Goal: Download file/media

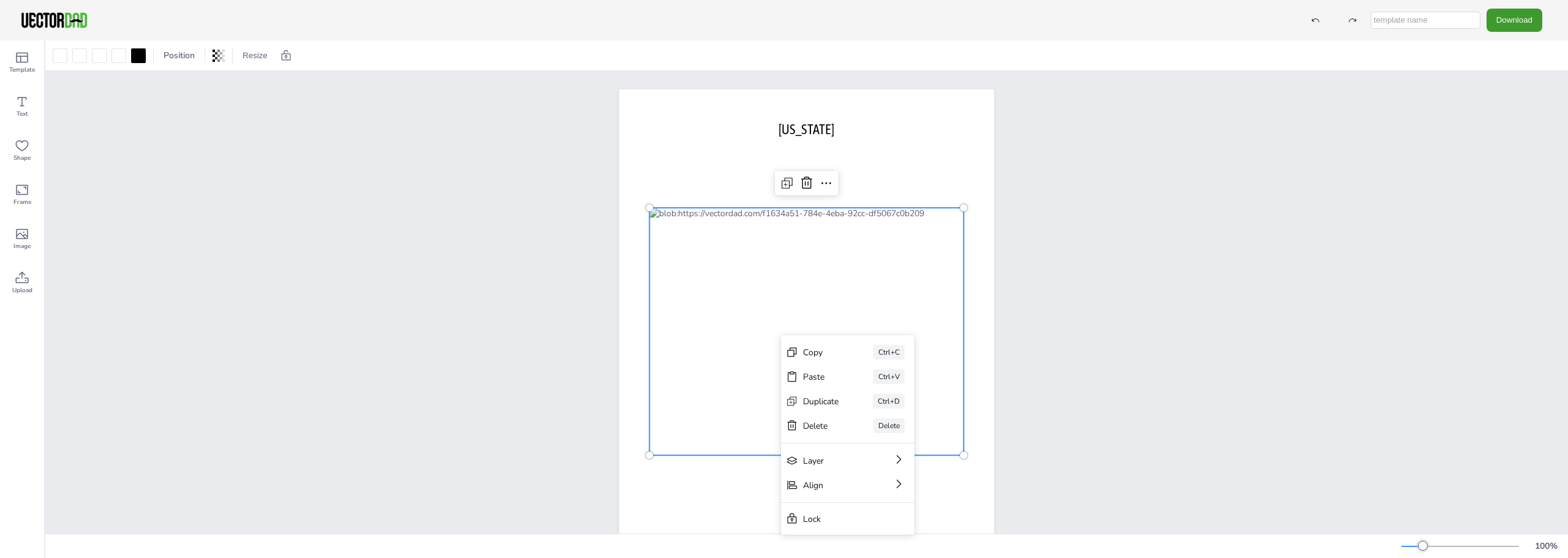
click at [1153, 296] on div "[DOMAIN_NAME] [US_STATE] Copy Ctrl+C Paste Ctrl+V Duplicate Ctrl+D Delete Delet…" at bounding box center [806, 331] width 1522 height 522
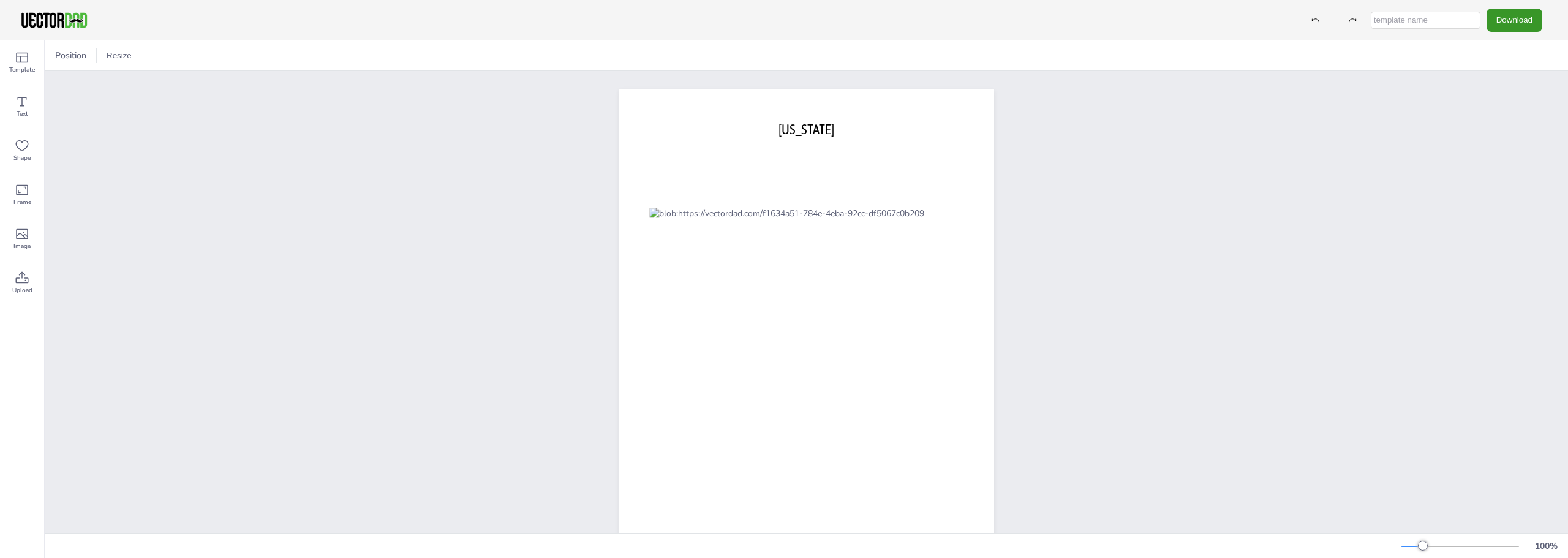
click at [1519, 17] on button "Download" at bounding box center [1514, 20] width 56 height 23
click at [1517, 147] on li "PDF" at bounding box center [1517, 150] width 100 height 25
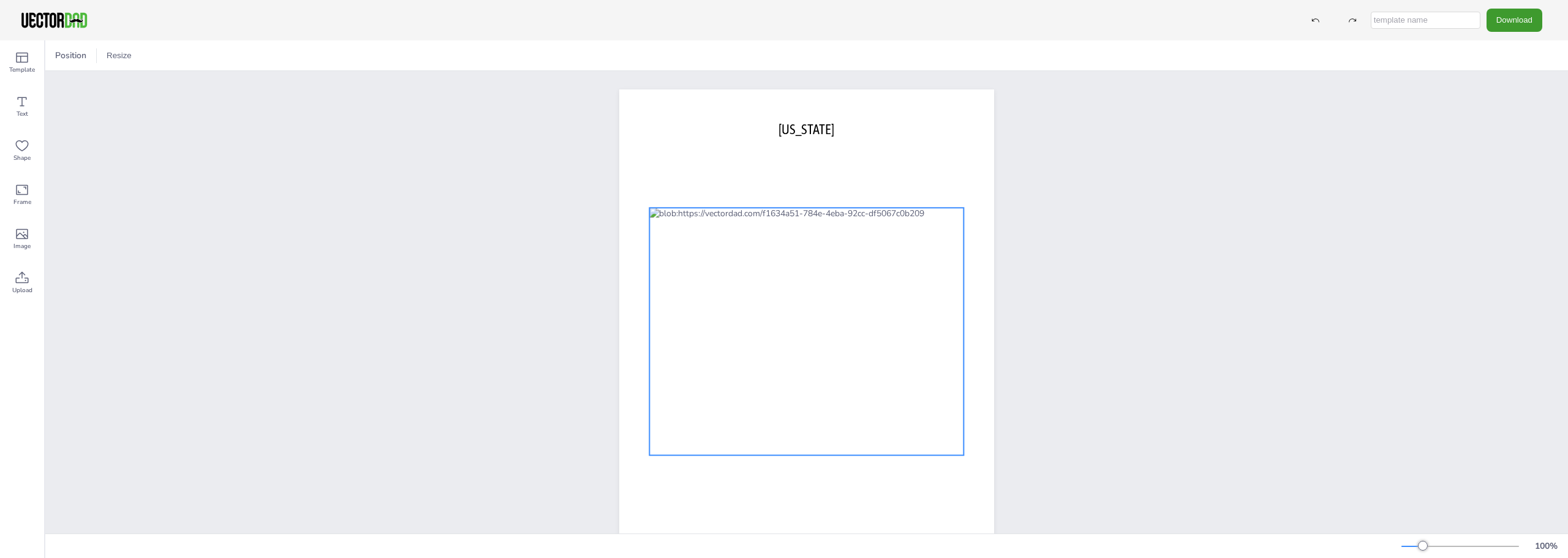
click at [867, 317] on div at bounding box center [806, 331] width 314 height 248
click at [828, 183] on icon at bounding box center [826, 183] width 15 height 15
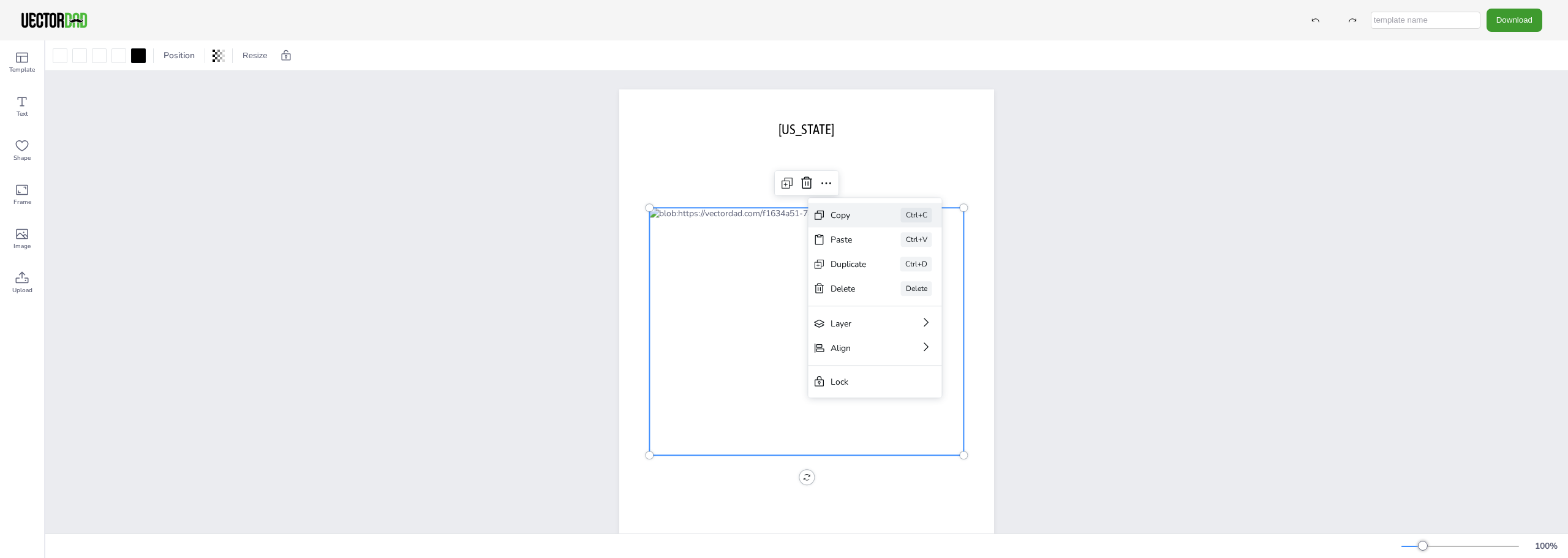
click at [841, 210] on div "Copy" at bounding box center [848, 215] width 36 height 11
click at [1516, 552] on div "100 %" at bounding box center [1482, 546] width 162 height 19
click at [1516, 546] on div at bounding box center [1460, 547] width 117 height 10
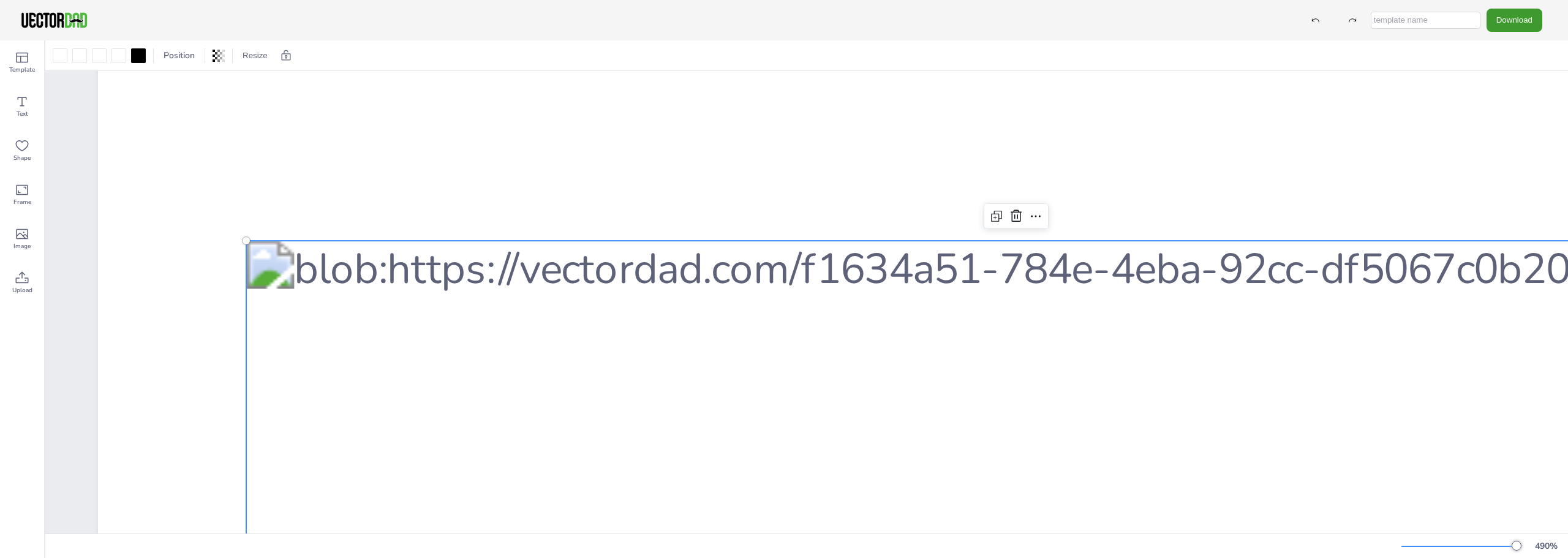
scroll to position [858, 0]
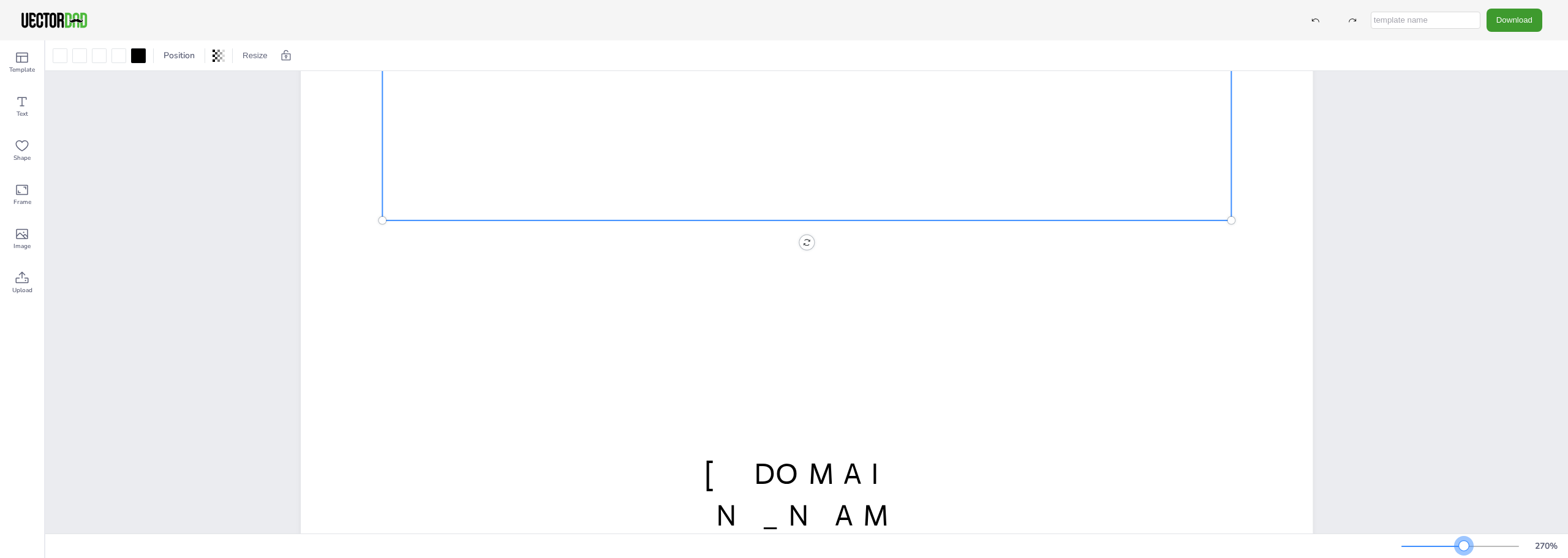
click at [1464, 546] on div at bounding box center [1432, 547] width 62 height 1
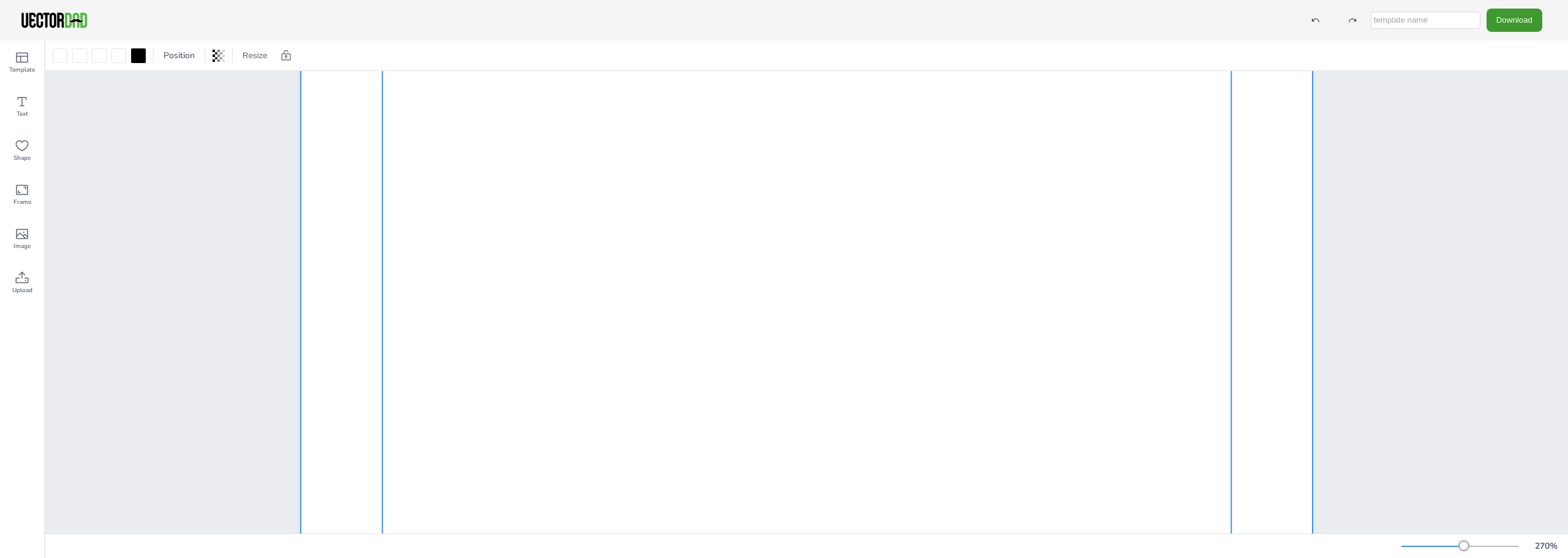
scroll to position [490, 0]
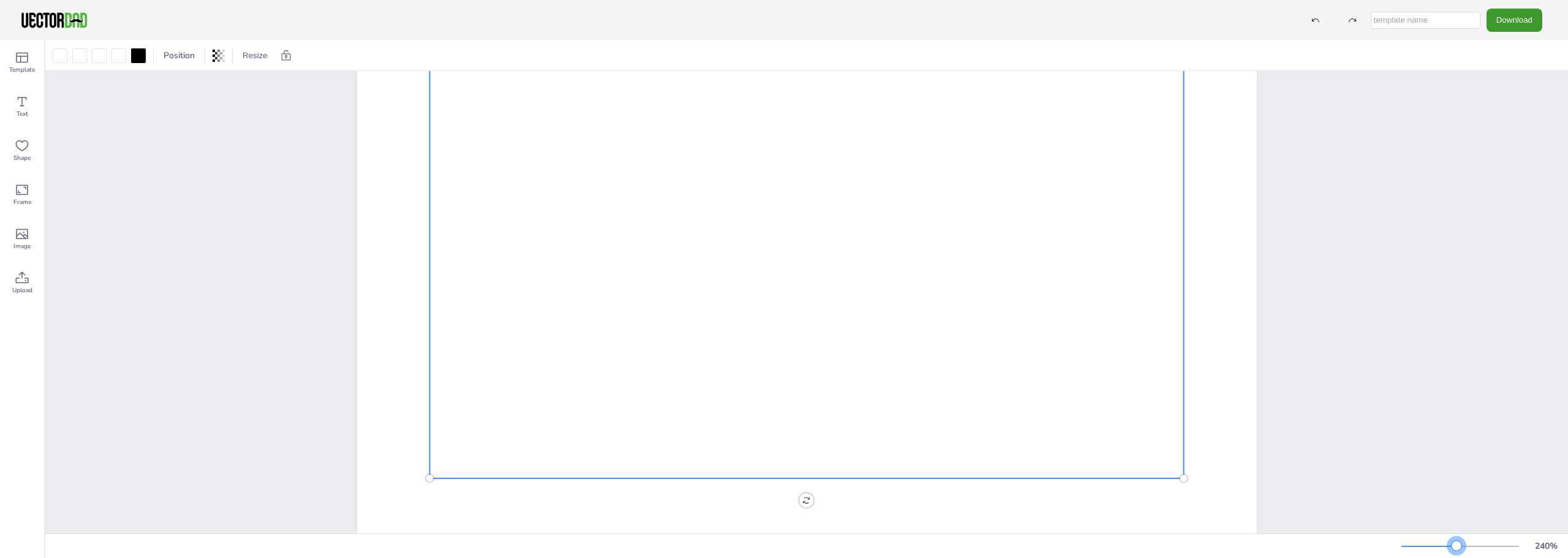
drag, startPoint x: 1462, startPoint y: 550, endPoint x: 1454, endPoint y: 550, distance: 8.0
click at [1454, 550] on div at bounding box center [1456, 546] width 10 height 10
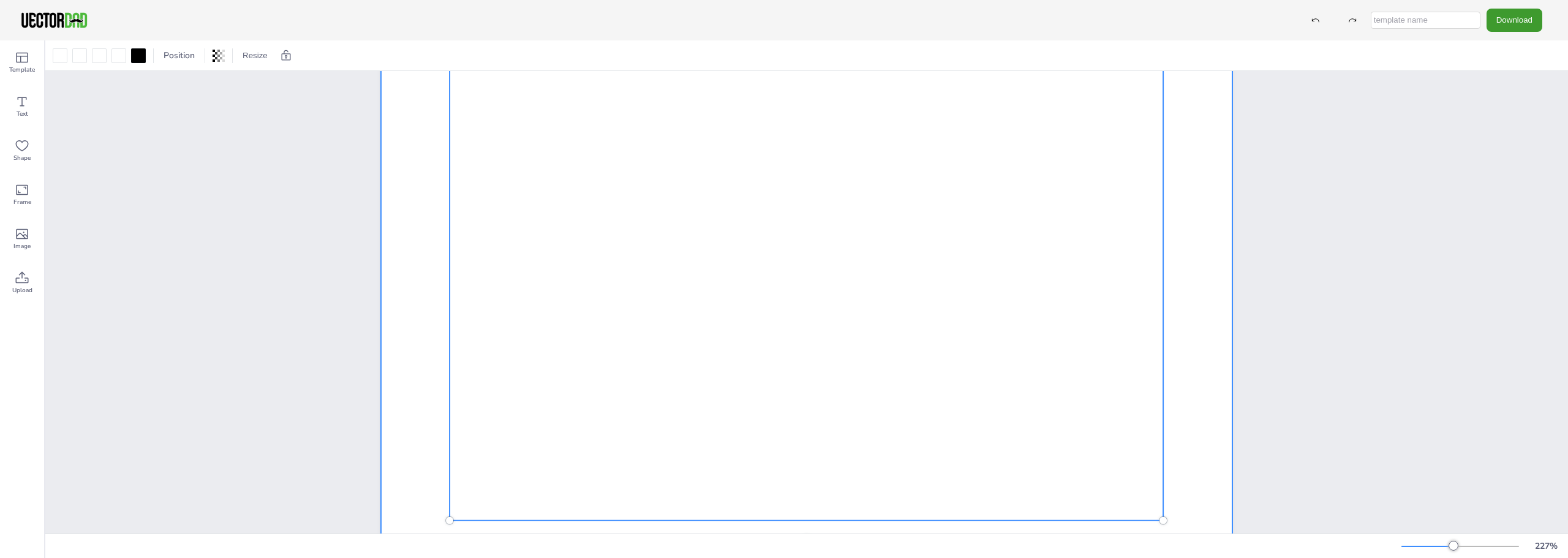
scroll to position [368, 0]
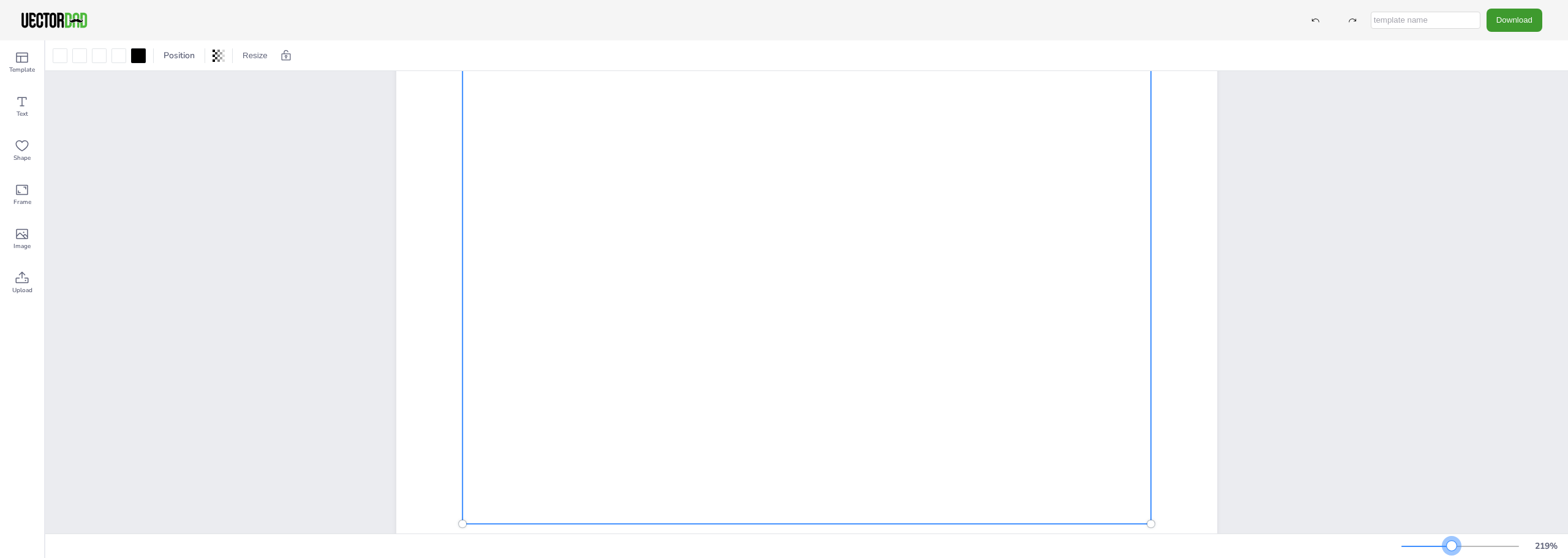
click at [1450, 547] on div at bounding box center [1451, 546] width 10 height 10
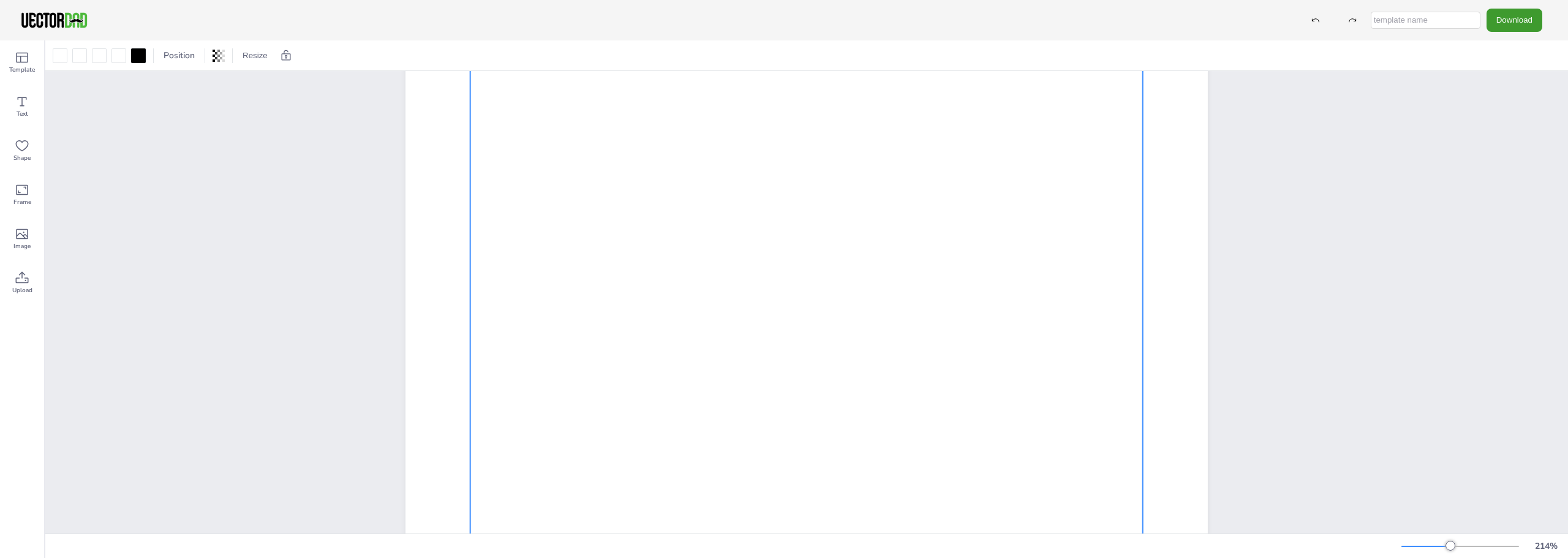
scroll to position [306, 0]
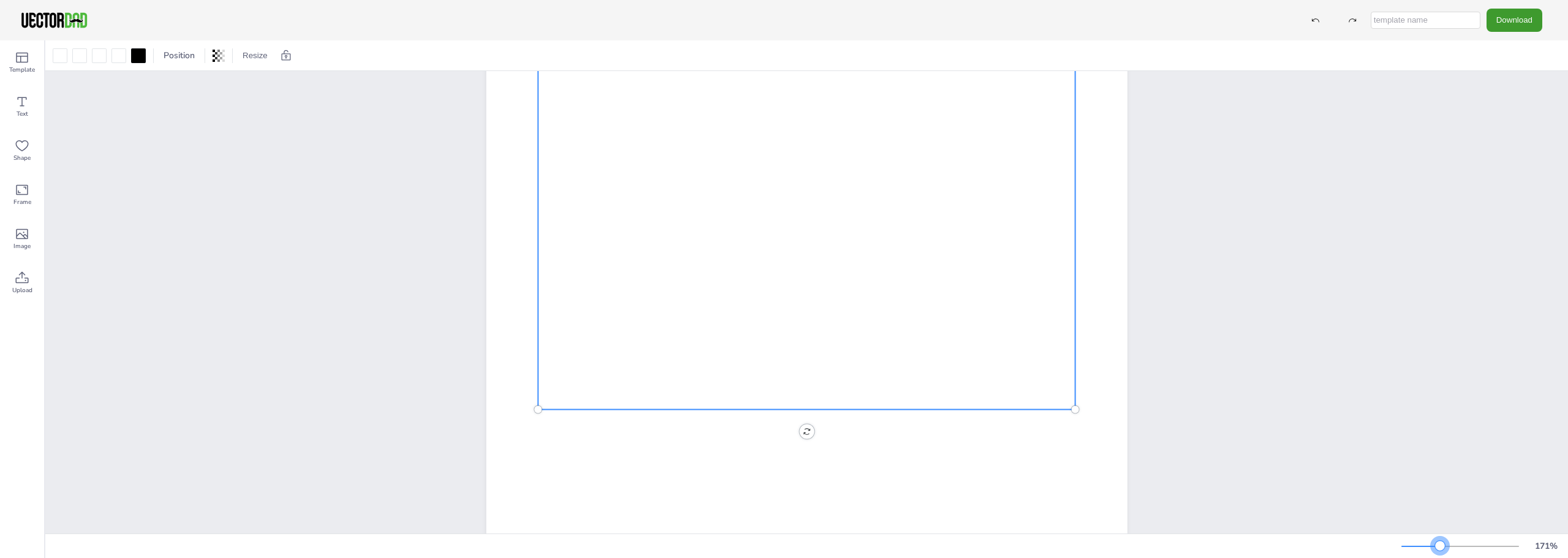
drag, startPoint x: 1448, startPoint y: 546, endPoint x: 1440, endPoint y: 546, distance: 8.0
click at [1440, 546] on div at bounding box center [1440, 546] width 10 height 10
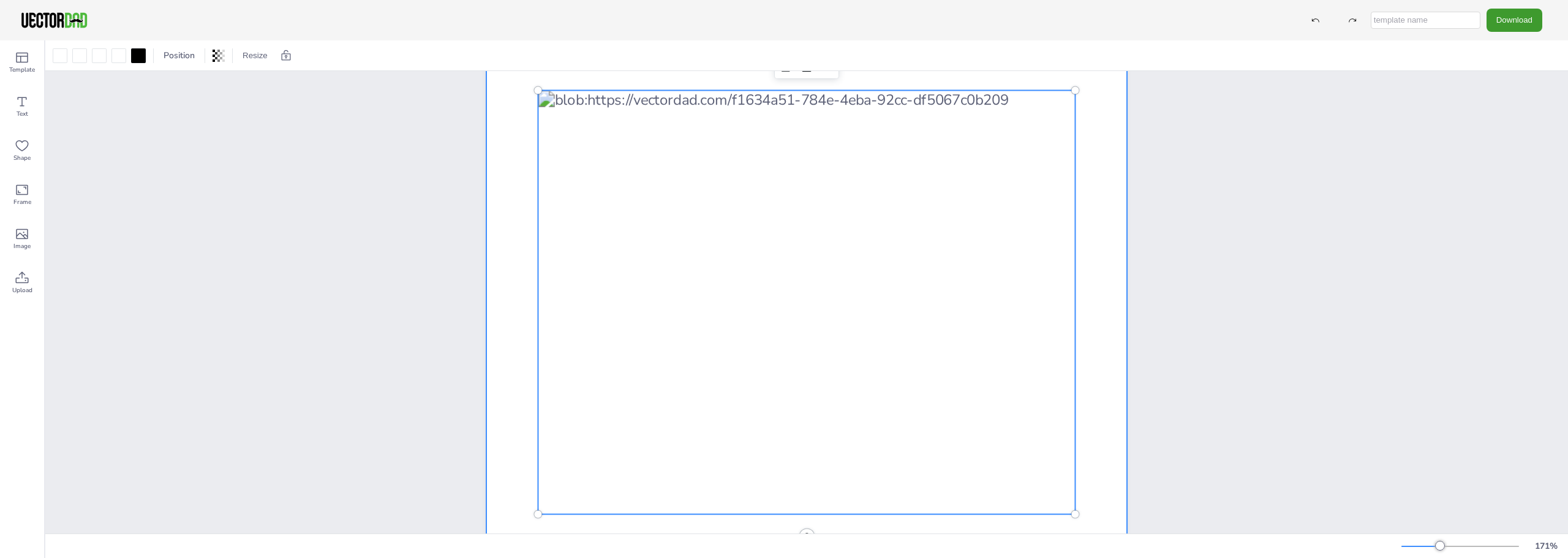
scroll to position [184, 0]
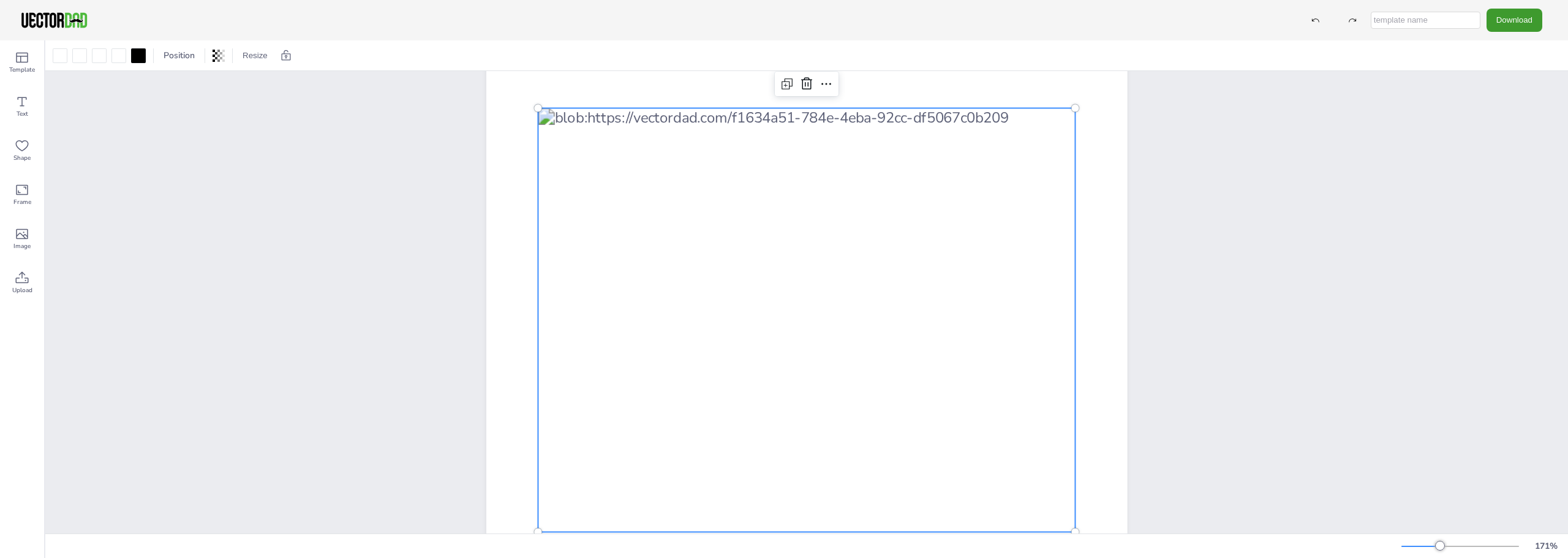
click at [1151, 372] on div "[DOMAIN_NAME] [US_STATE]" at bounding box center [807, 320] width 747 height 866
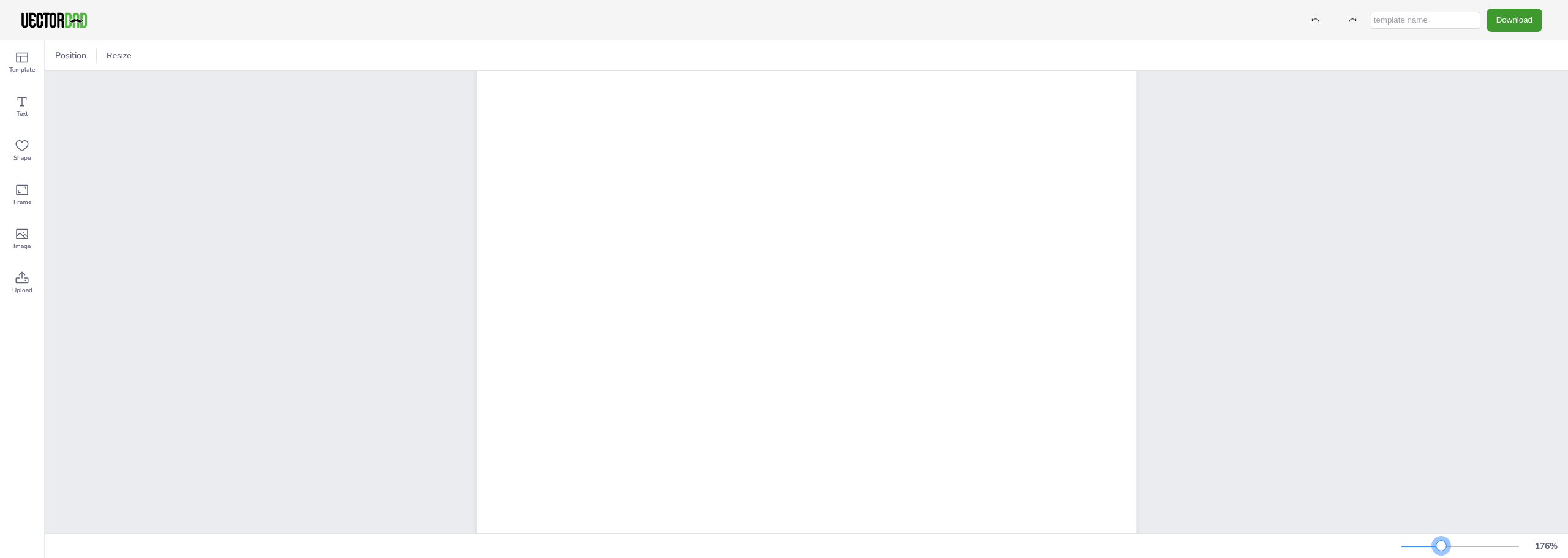
click at [1441, 551] on div at bounding box center [1460, 547] width 117 height 10
